Goal: Task Accomplishment & Management: Complete application form

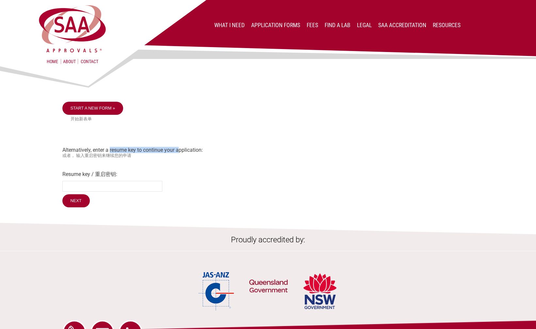
drag, startPoint x: 143, startPoint y: 149, endPoint x: 178, endPoint y: 150, distance: 34.3
click at [178, 150] on div "Start a new form » 开始新表单 Alternatively, enter a resume key to continue your app…" at bounding box center [268, 155] width 412 height 107
click at [40, 163] on section "Start a new form » 开始新表单 Alternatively, enter a resume key to continue your app…" at bounding box center [268, 137] width 536 height 143
click at [98, 108] on link "Start a new form »" at bounding box center [92, 108] width 61 height 13
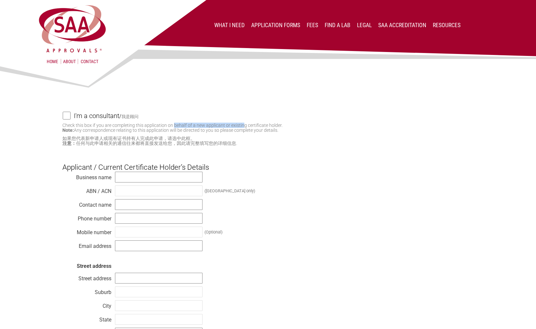
drag, startPoint x: 180, startPoint y: 126, endPoint x: 244, endPoint y: 127, distance: 64.4
click at [244, 127] on small "Check this box if you are completing this application on behalf of a new applic…" at bounding box center [172, 127] width 220 height 10
drag, startPoint x: 244, startPoint y: 127, endPoint x: 311, endPoint y: 145, distance: 69.3
click at [310, 145] on small "如果您代表新申请人或现有证书持有人完成此申请，请选中此框。 注意： 任何与此申请相关的通信往来都将直接发送给您，因此请完整填写您的详细信息." at bounding box center [268, 141] width 412 height 10
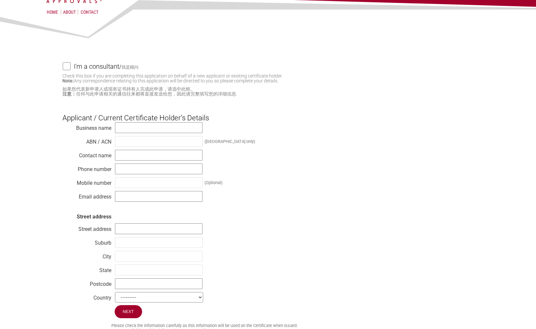
scroll to position [65, 0]
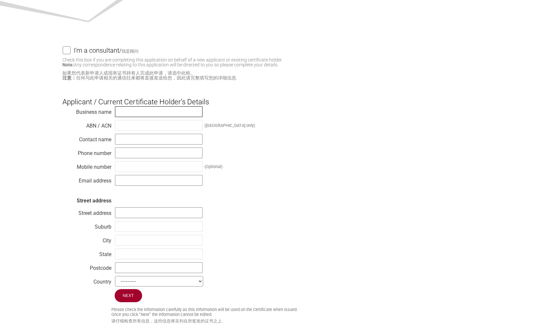
click at [132, 111] on input "text" at bounding box center [159, 111] width 88 height 11
drag, startPoint x: 120, startPoint y: 140, endPoint x: 127, endPoint y: 144, distance: 8.3
click at [120, 140] on input "text" at bounding box center [159, 139] width 88 height 11
click at [54, 167] on section "I'm a consultant / 我是顾问 Check this box if you are completing this application o…" at bounding box center [268, 161] width 536 height 323
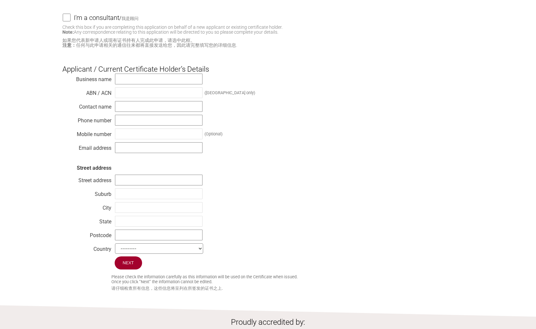
scroll to position [0, 0]
